Goal: Find contact information: Find contact information

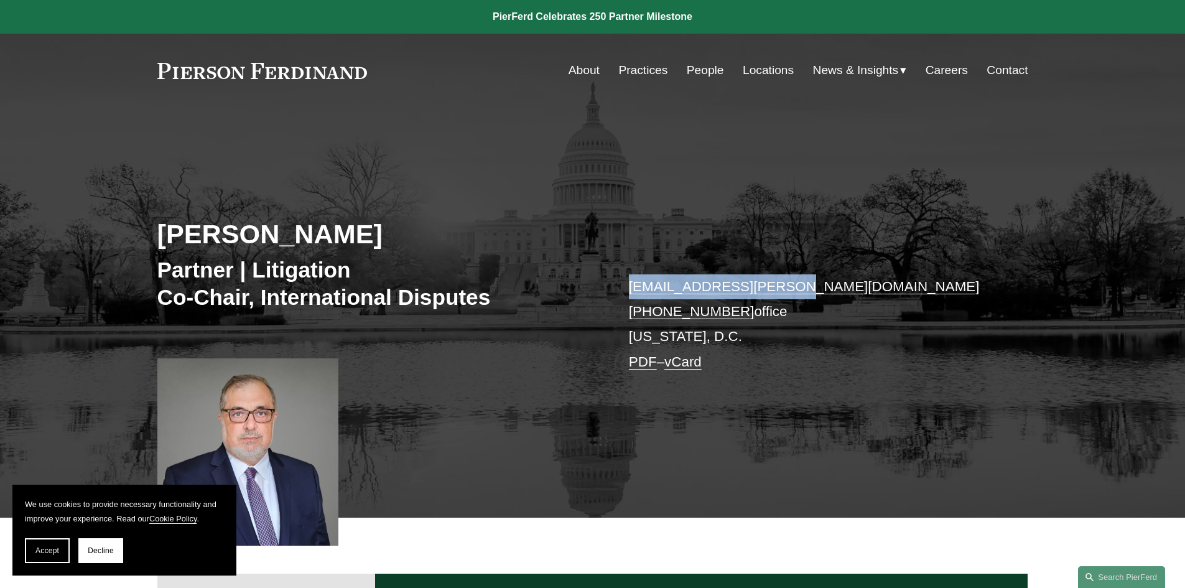
drag, startPoint x: 799, startPoint y: 288, endPoint x: 628, endPoint y: 281, distance: 171.8
click at [626, 282] on div "[PERSON_NAME] Partner | Litigation Co-Chair, International Disputes [EMAIL_ADDR…" at bounding box center [592, 330] width 1185 height 374
copy link "[EMAIL_ADDRESS][PERSON_NAME][DOMAIN_NAME]"
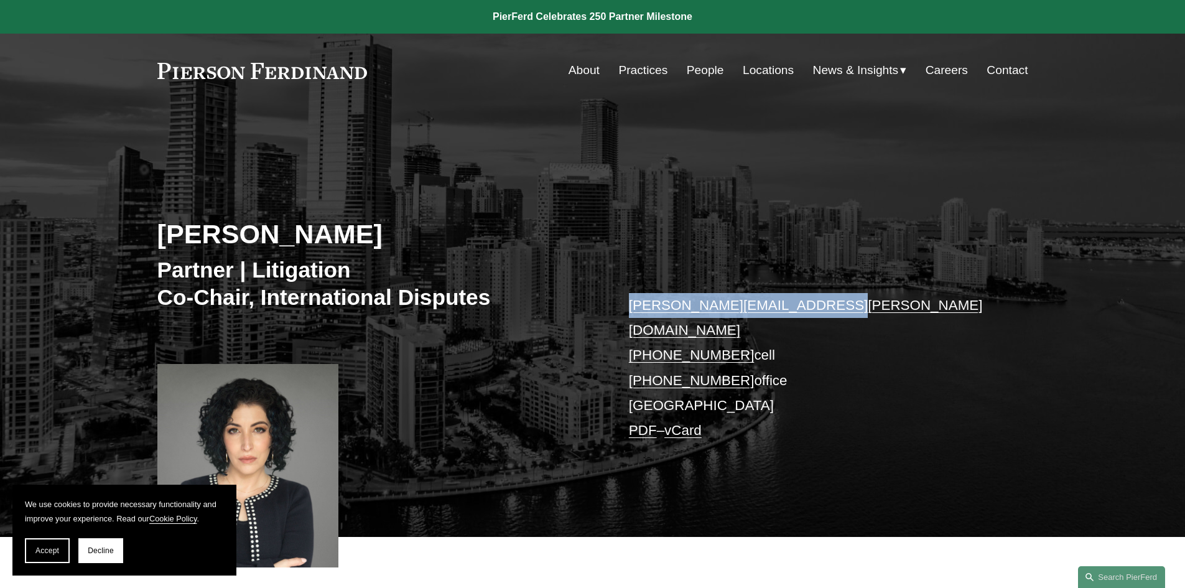
drag, startPoint x: 826, startPoint y: 304, endPoint x: 636, endPoint y: 299, distance: 190.4
click at [629, 304] on p "tiffany.compres@pierferd.com +1.305.342.2957 cell +1.786.577.8913 office Miami …" at bounding box center [810, 368] width 363 height 151
copy link "tiffany.compres@pierferd.com"
